Goal: Task Accomplishment & Management: Manage account settings

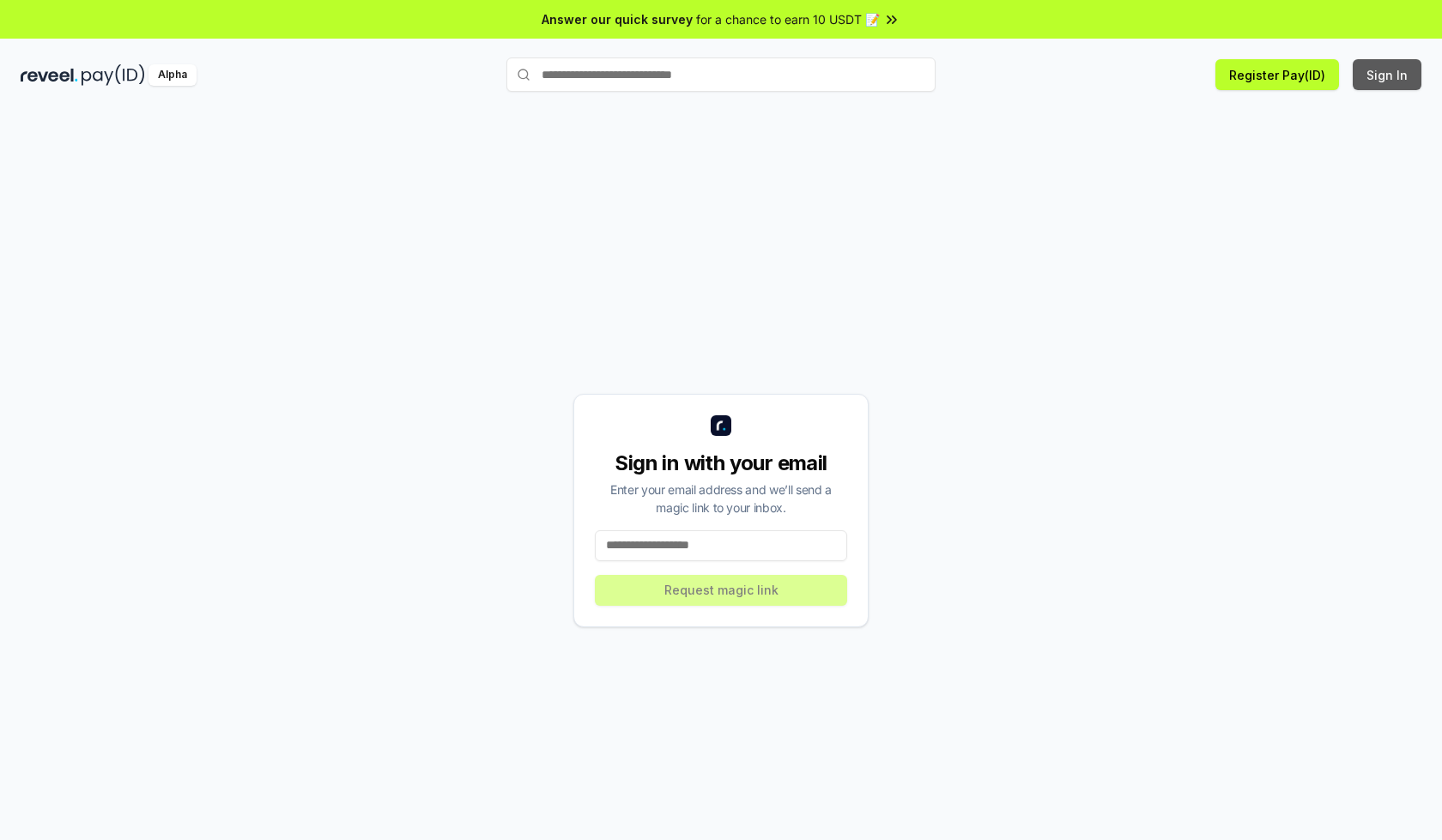
click at [1388, 75] on button "Sign In" at bounding box center [1387, 75] width 69 height 31
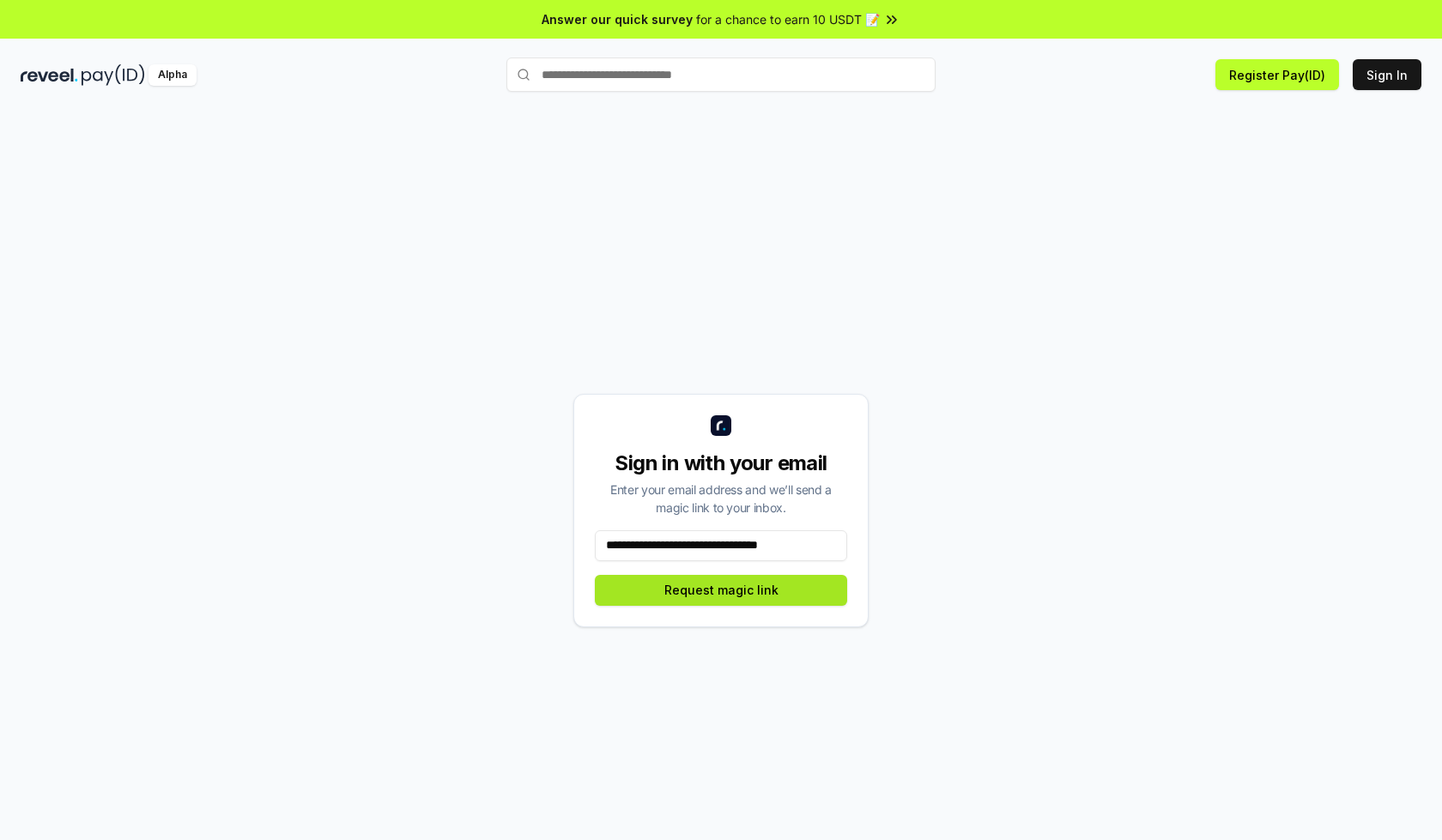
type input "**********"
click at [721, 589] on button "Request magic link" at bounding box center [721, 590] width 253 height 31
